Goal: Obtain resource: Download file/media

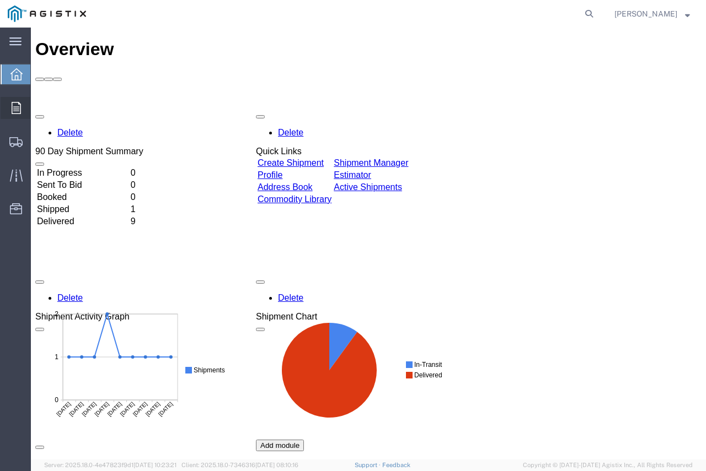
click at [13, 105] on icon at bounding box center [16, 108] width 9 height 12
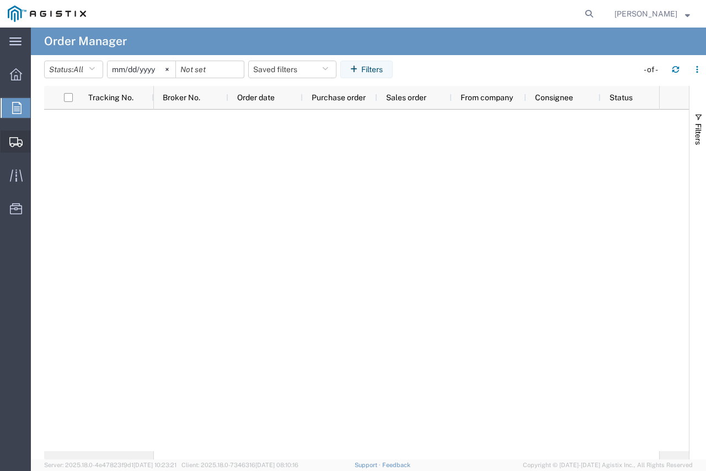
click at [38, 140] on span "Shipments" at bounding box center [34, 142] width 8 height 22
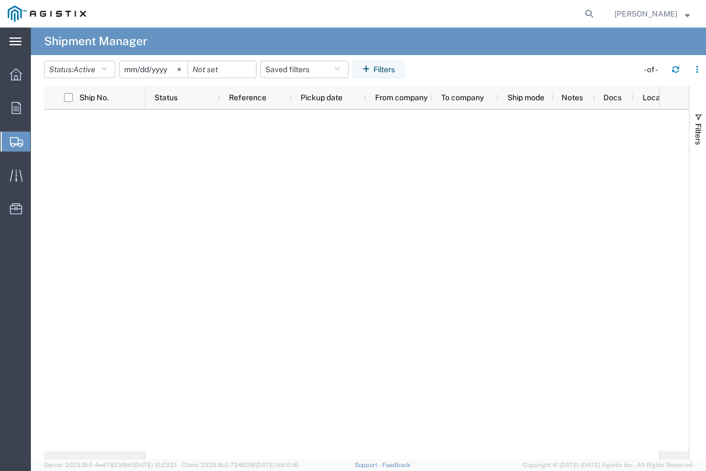
click at [14, 37] on svg-icon at bounding box center [15, 41] width 12 height 11
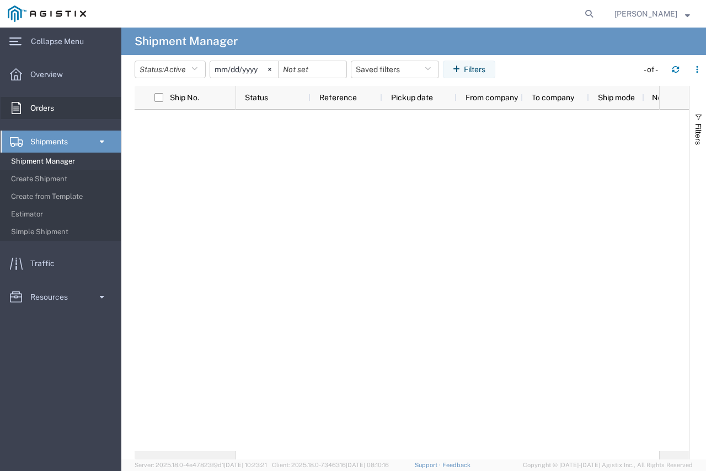
click at [62, 105] on span "Orders" at bounding box center [45, 108] width 31 height 22
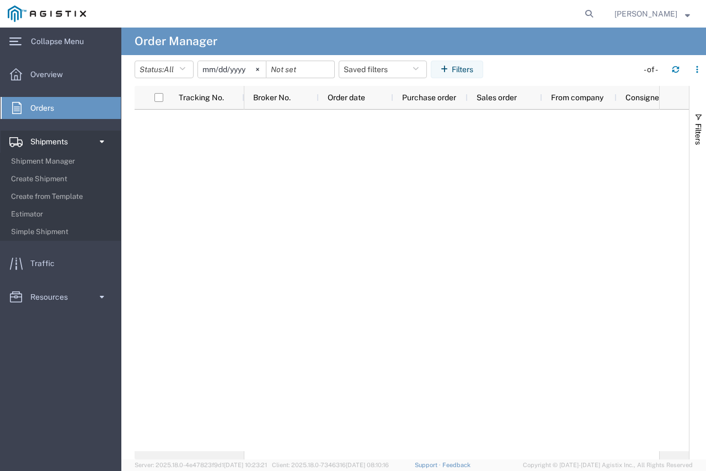
click at [101, 143] on span at bounding box center [101, 142] width 9 height 22
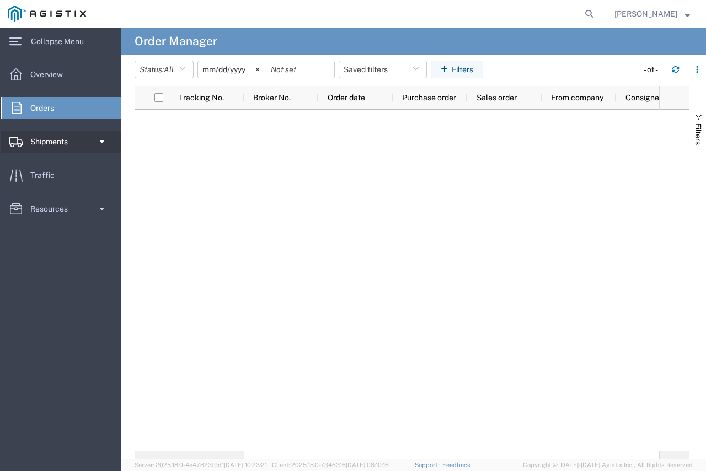
click at [101, 143] on span at bounding box center [101, 142] width 9 height 22
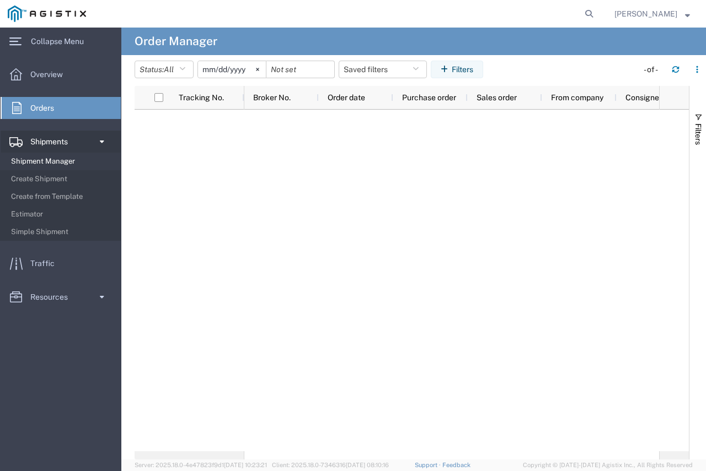
click at [69, 158] on span "Shipment Manager" at bounding box center [62, 162] width 102 height 22
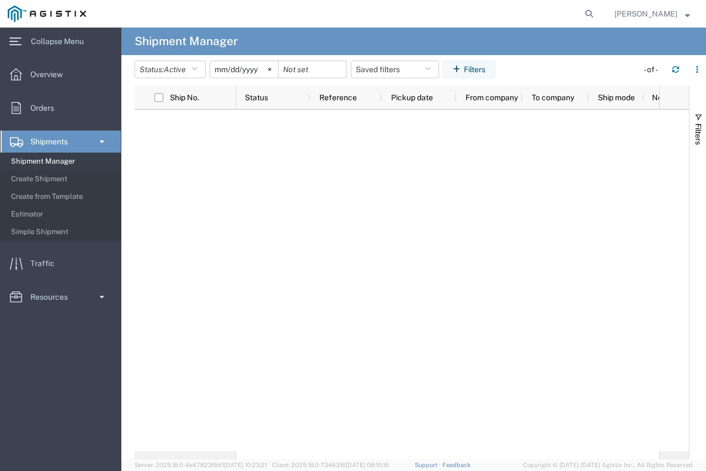
click at [245, 67] on input "[DATE]" at bounding box center [244, 69] width 68 height 17
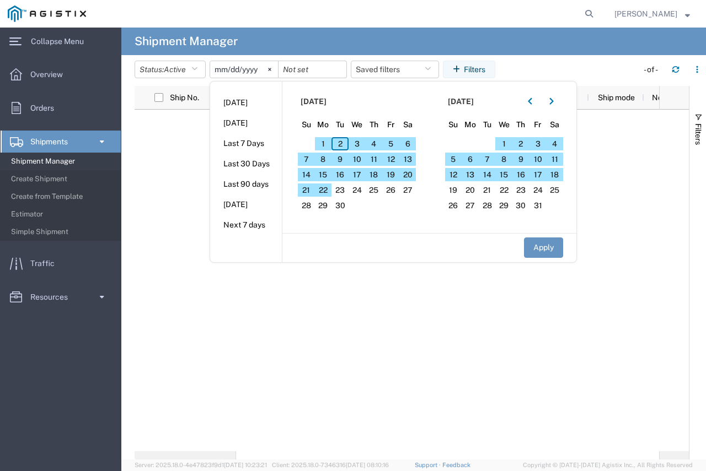
click at [407, 223] on section "[DATE] Su Mo Tu We Th Fr Sa 31 1 2 3 4 5 6 7 8 9 10 11 12 13 14 15 16 17 18 19 …" at bounding box center [355, 158] width 147 height 152
drag, startPoint x: 389, startPoint y: 200, endPoint x: 392, endPoint y: 206, distance: 7.4
click at [390, 202] on section "[DATE] Su Mo Tu We Th Fr Sa 31 1 2 3 4 5 6 7 8 9 10 11 12 13 14 15 16 17 18 19 …" at bounding box center [355, 158] width 147 height 152
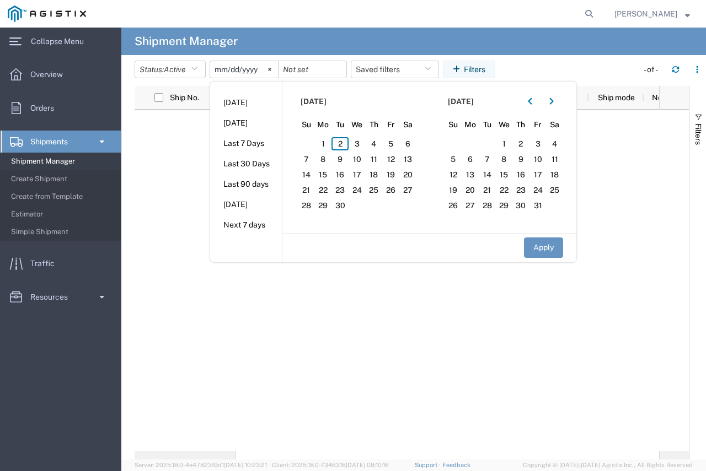
click at [245, 70] on input "[DATE]" at bounding box center [244, 69] width 68 height 17
click at [229, 69] on input "[DATE]" at bounding box center [244, 69] width 68 height 17
click at [246, 149] on li "Last 7 Days" at bounding box center [246, 143] width 72 height 20
type input "[DATE]"
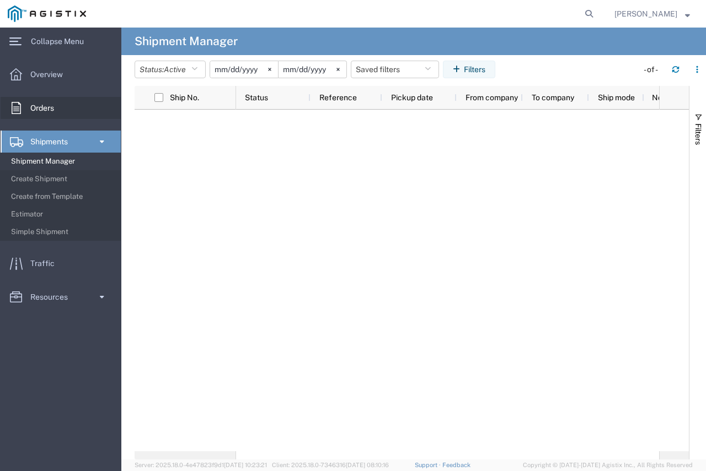
click at [45, 112] on span "Orders" at bounding box center [45, 108] width 31 height 22
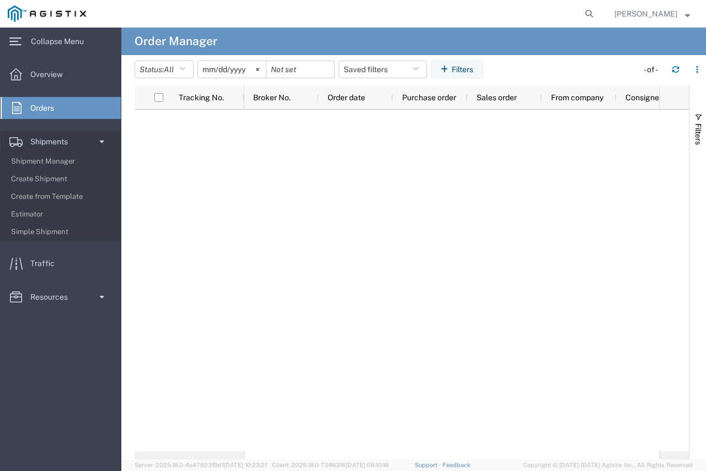
click at [235, 68] on input "[DATE]" at bounding box center [232, 69] width 68 height 17
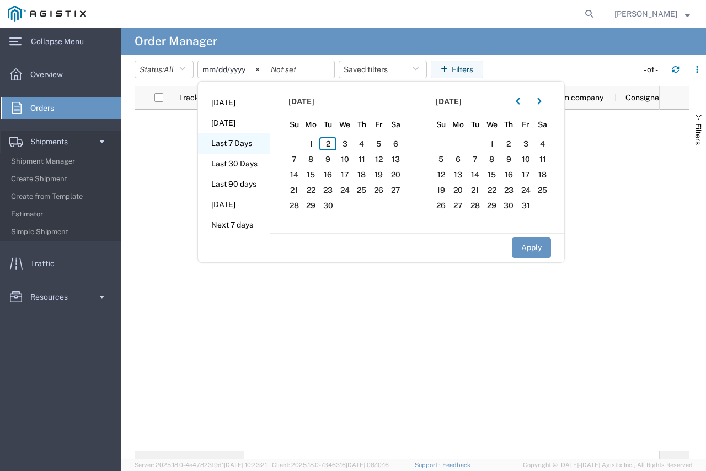
click at [250, 141] on li "Last 7 Days" at bounding box center [234, 143] width 72 height 20
type input "[DATE]"
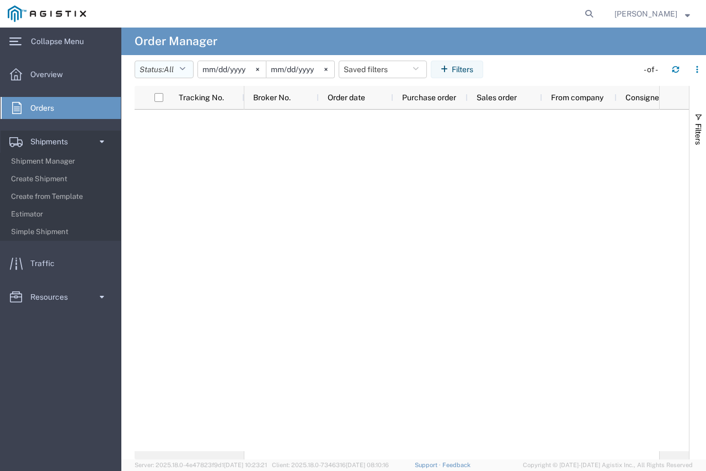
click at [181, 73] on button "Status: All" at bounding box center [164, 70] width 59 height 18
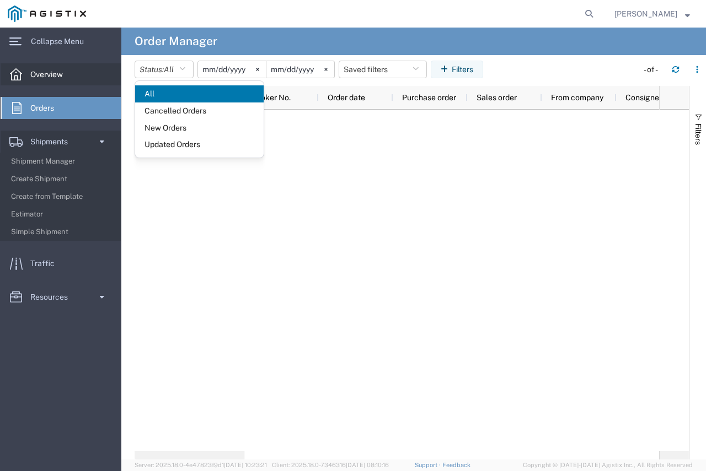
click at [79, 80] on link "Overview" at bounding box center [61, 74] width 120 height 22
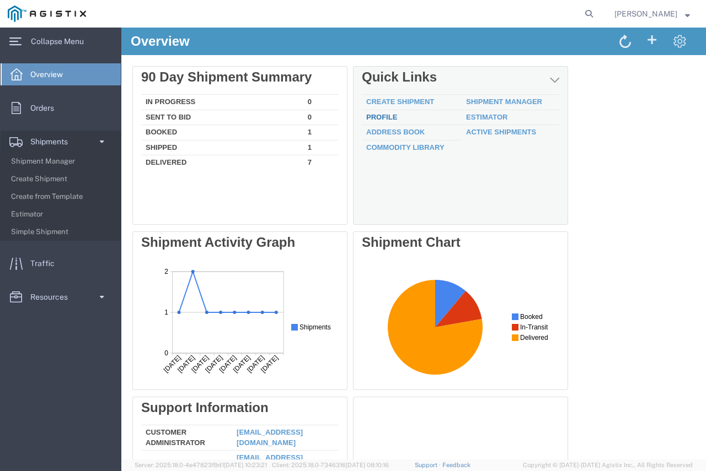
click at [396, 116] on link "Profile" at bounding box center [381, 117] width 31 height 8
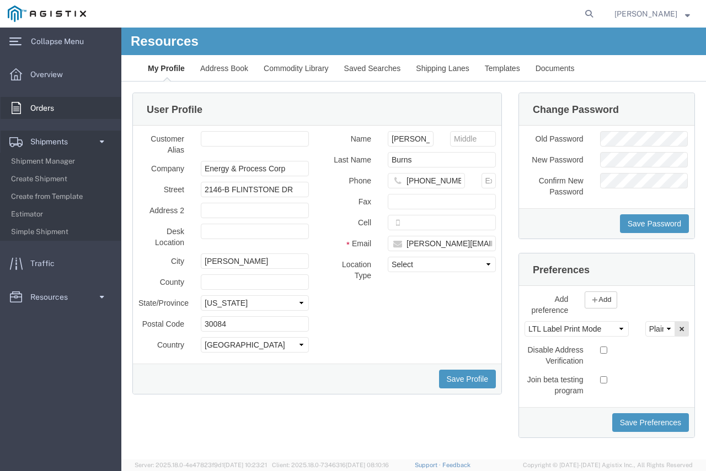
click at [62, 110] on span "Orders" at bounding box center [45, 108] width 31 height 22
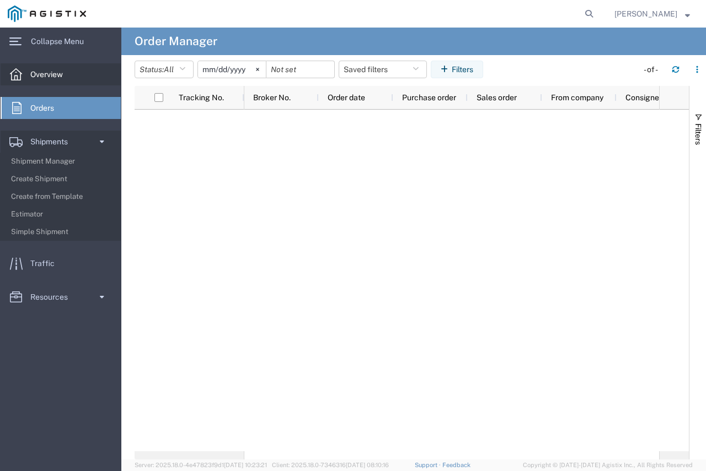
click at [83, 80] on link "Overview" at bounding box center [61, 74] width 120 height 22
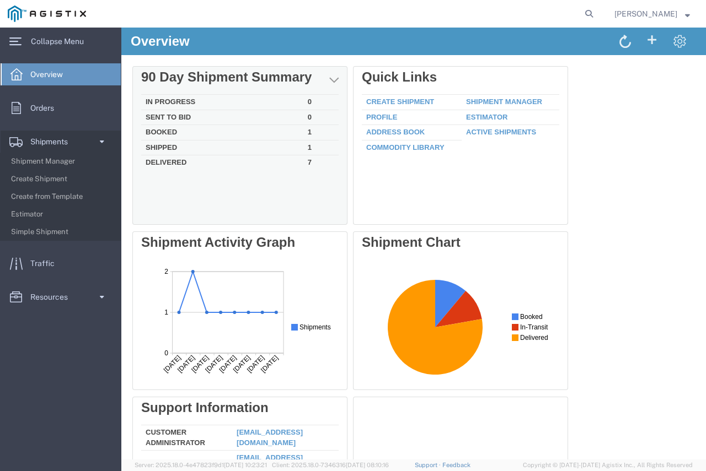
click at [209, 131] on td "Booked" at bounding box center [222, 132] width 162 height 15
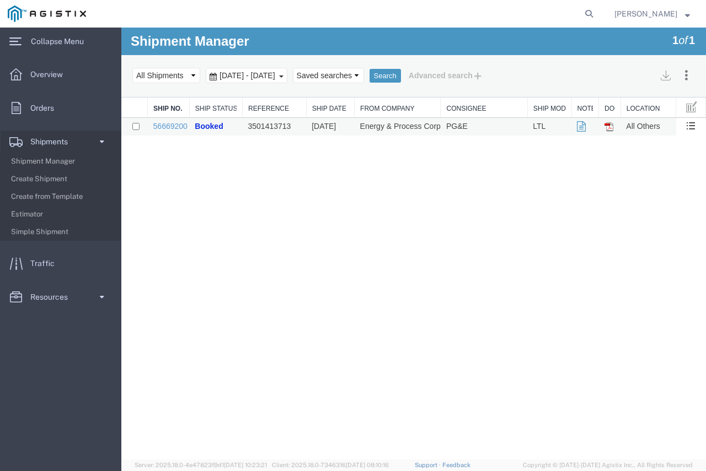
click at [612, 125] on img at bounding box center [608, 126] width 9 height 9
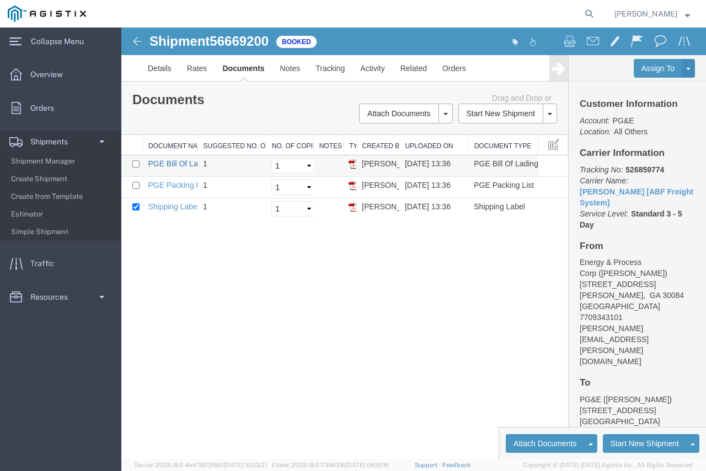
click at [180, 165] on link "PGE Bill Of Lading" at bounding box center [180, 163] width 65 height 9
click at [182, 210] on link "Shipping Label" at bounding box center [173, 206] width 51 height 9
click at [176, 185] on link "PGE Packing List" at bounding box center [178, 185] width 60 height 9
